Goal: Task Accomplishment & Management: Manage account settings

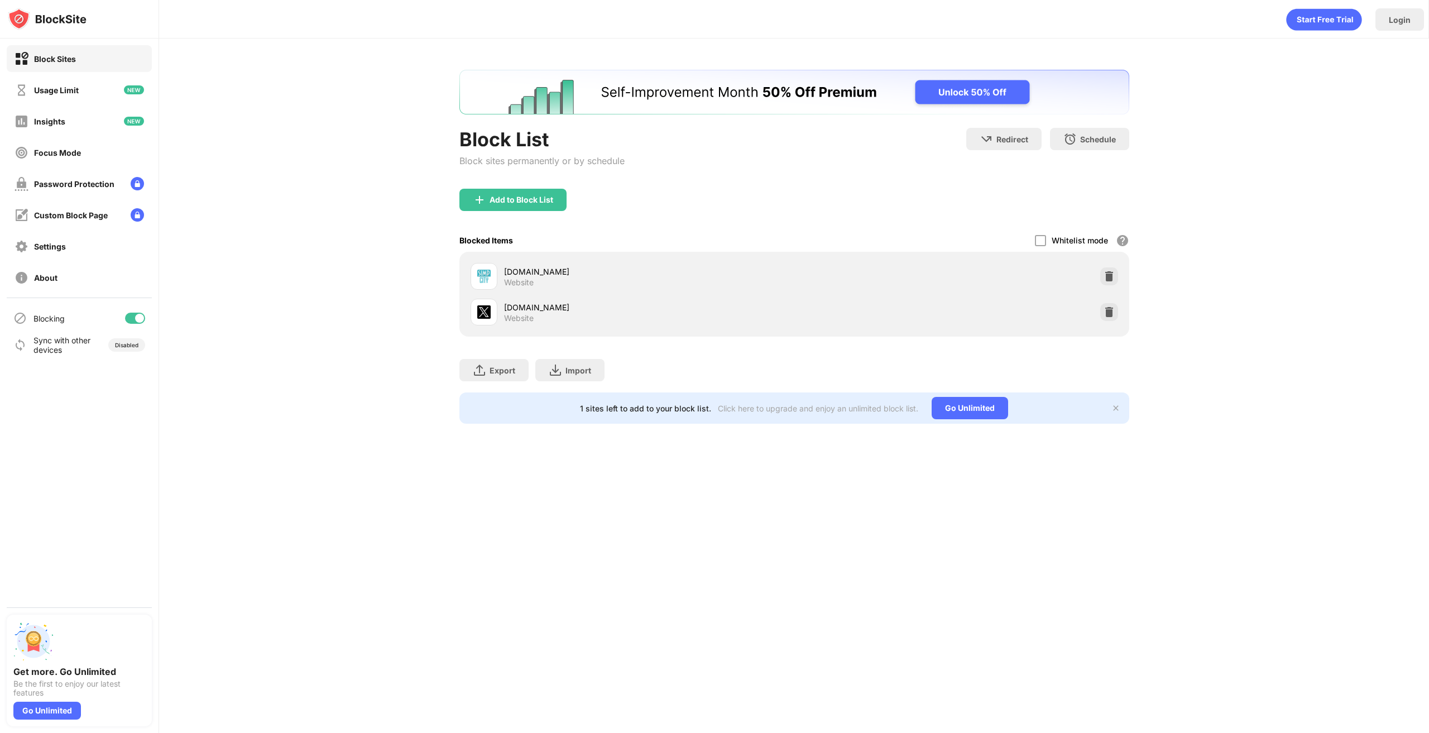
click at [1115, 267] on div "simpcity.cr Website" at bounding box center [794, 277] width 657 height 36
click at [1104, 283] on div at bounding box center [1109, 276] width 18 height 18
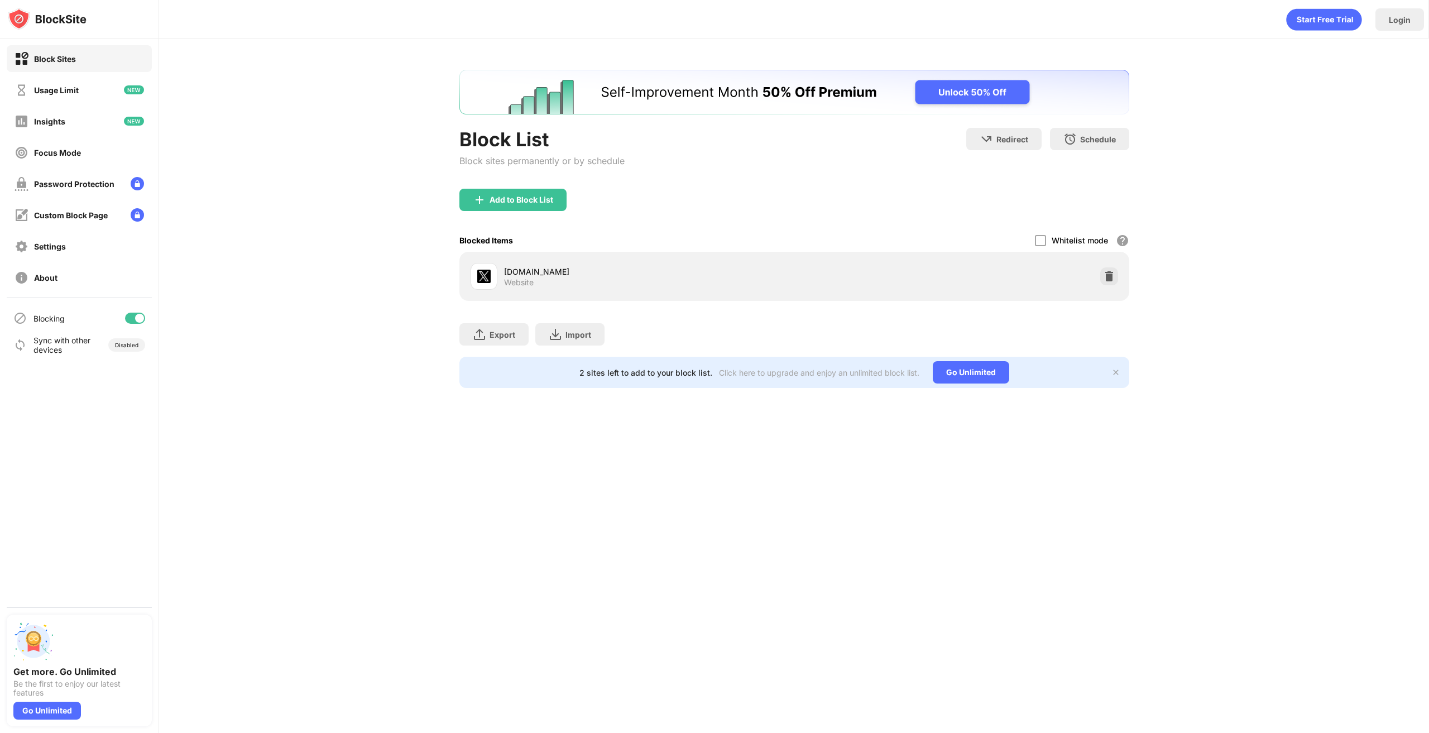
click at [1109, 279] on img at bounding box center [1109, 276] width 11 height 11
